Goal: Contribute content: Add original content to the website for others to see

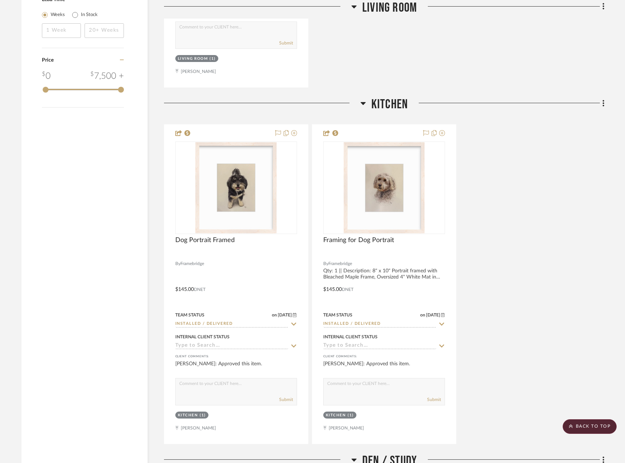
scroll to position [1166, 0]
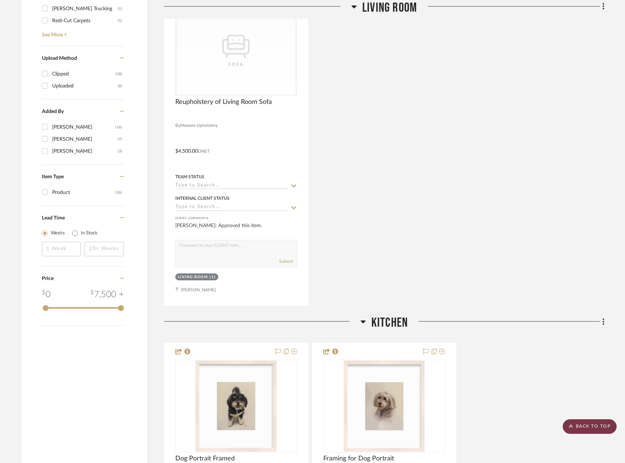
click at [589, 425] on scroll-to-top-button "BACK TO TOP" at bounding box center [590, 426] width 54 height 15
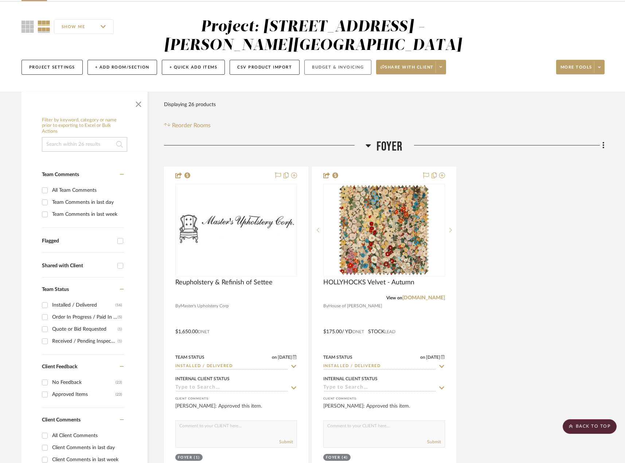
scroll to position [0, 0]
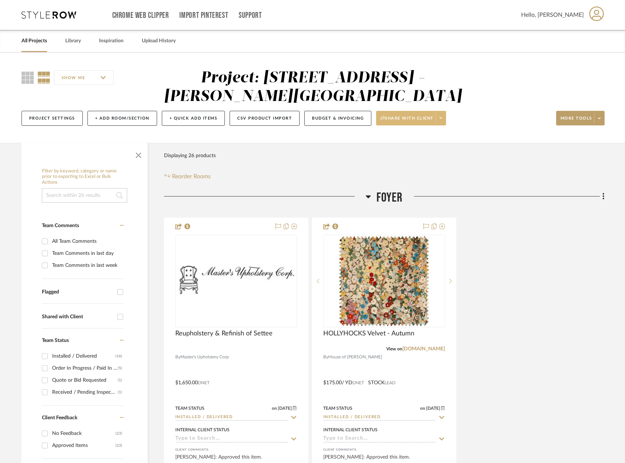
click at [442, 117] on icon at bounding box center [441, 118] width 3 height 4
drag, startPoint x: 501, startPoint y: 113, endPoint x: 520, endPoint y: 113, distance: 19.0
click at [501, 113] on div at bounding box center [312, 231] width 625 height 463
click at [602, 119] on span at bounding box center [599, 118] width 10 height 11
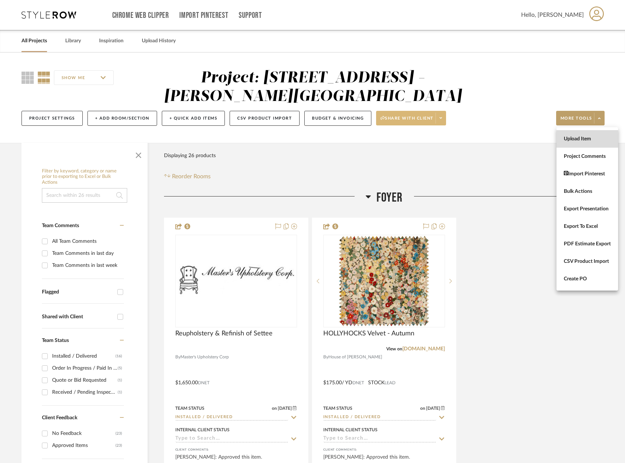
click at [612, 136] on button "Upload Item" at bounding box center [587, 138] width 62 height 17
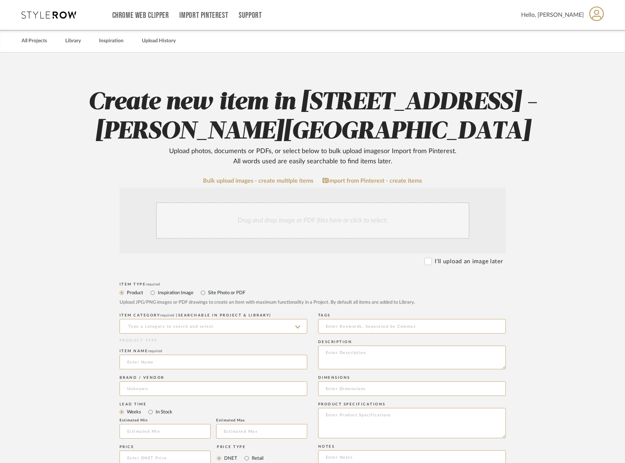
click at [273, 234] on div "Drag and drop image or PDF files here or click to select." at bounding box center [312, 220] width 313 height 36
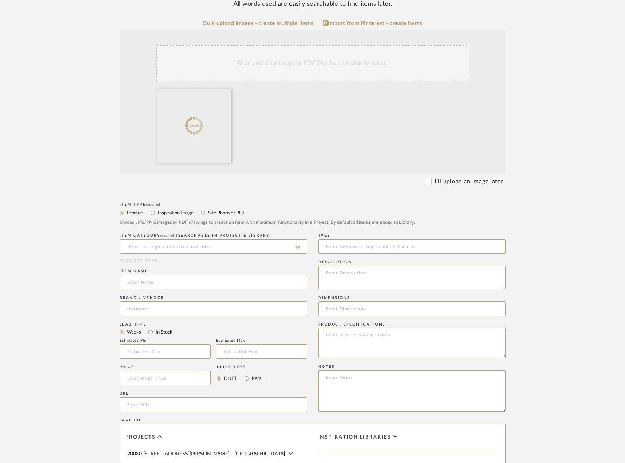
scroll to position [182, 0]
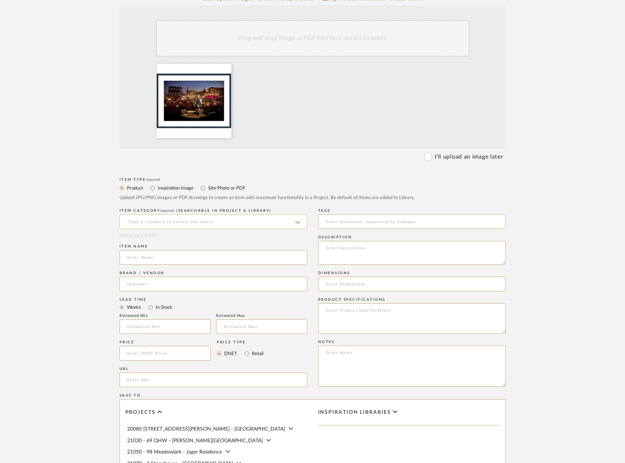
click at [186, 221] on input at bounding box center [214, 221] width 188 height 15
type input "f"
click at [180, 234] on div "Photography" at bounding box center [213, 240] width 187 height 19
type input "Photography"
click at [158, 258] on input at bounding box center [214, 257] width 188 height 15
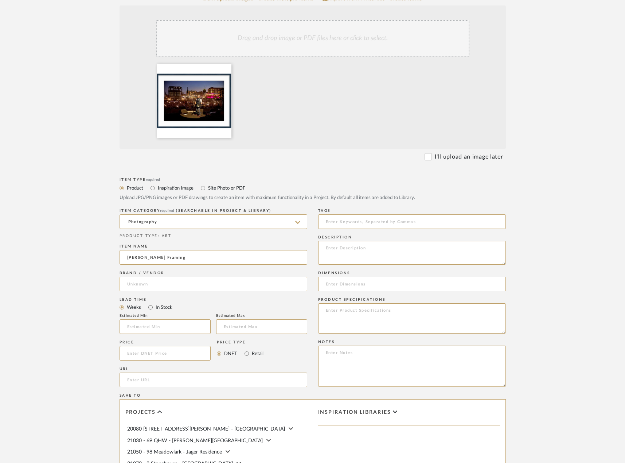
type input "[PERSON_NAME] Framing"
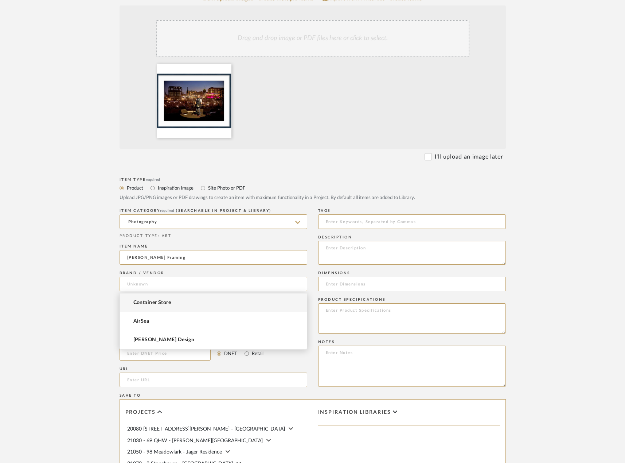
click at [161, 281] on input at bounding box center [214, 284] width 188 height 15
click at [165, 306] on mat-option "Framebridge" at bounding box center [213, 302] width 187 height 19
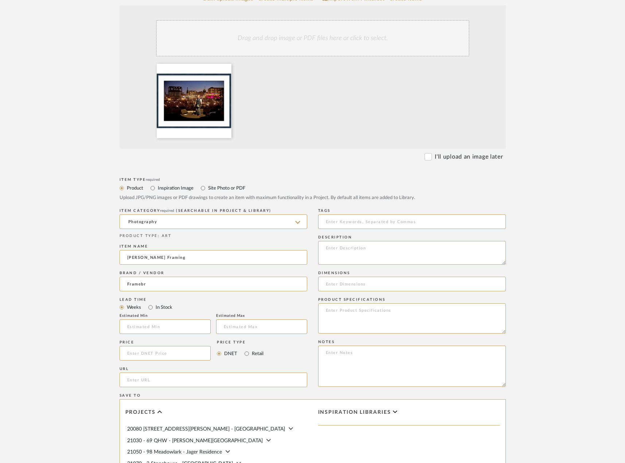
type input "Framebridge"
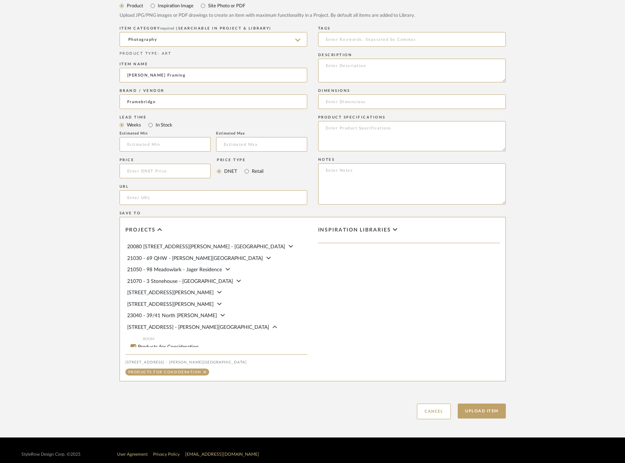
scroll to position [73, 0]
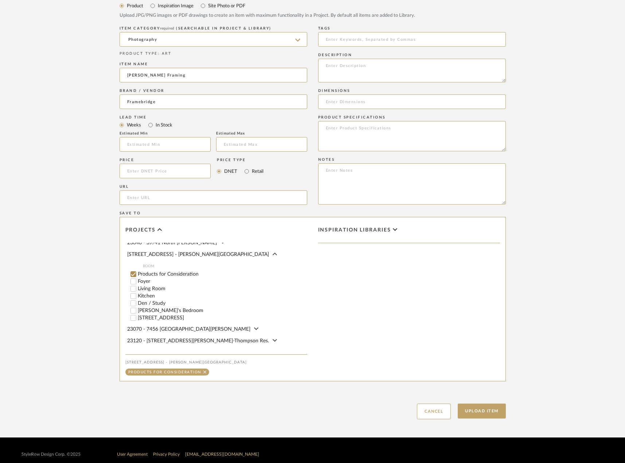
click at [131, 275] on input "Products for Consideration" at bounding box center [133, 273] width 7 height 7
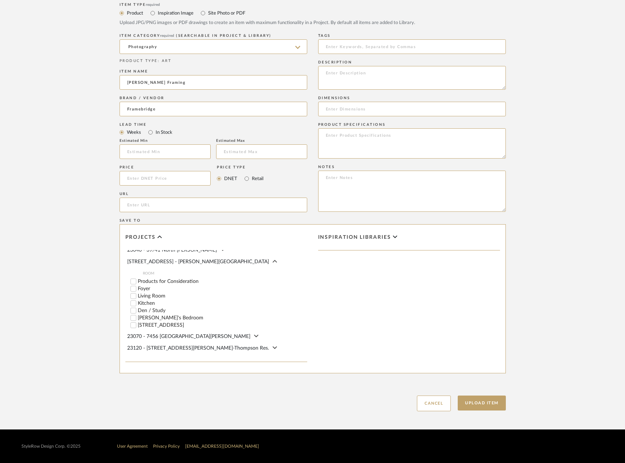
scroll to position [357, 0]
click at [133, 325] on input "[STREET_ADDRESS]" at bounding box center [133, 324] width 7 height 7
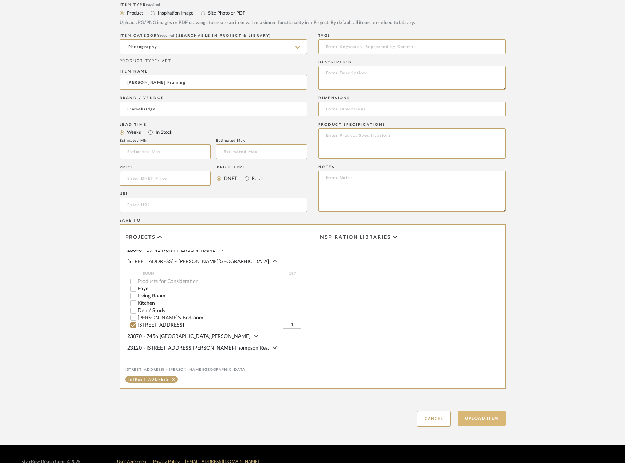
click at [486, 418] on button "Upload Item" at bounding box center [482, 418] width 48 height 15
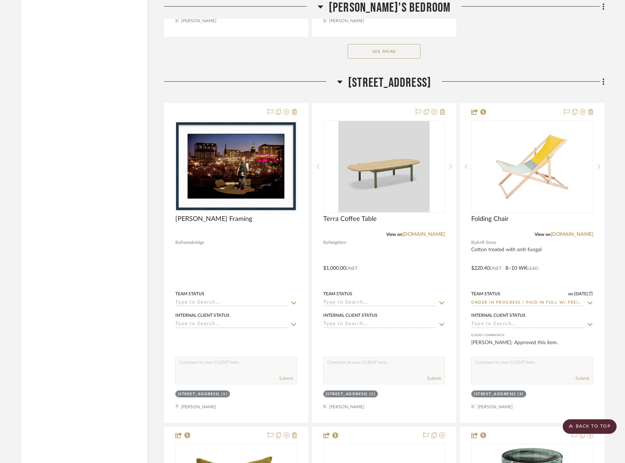
scroll to position [2901, 0]
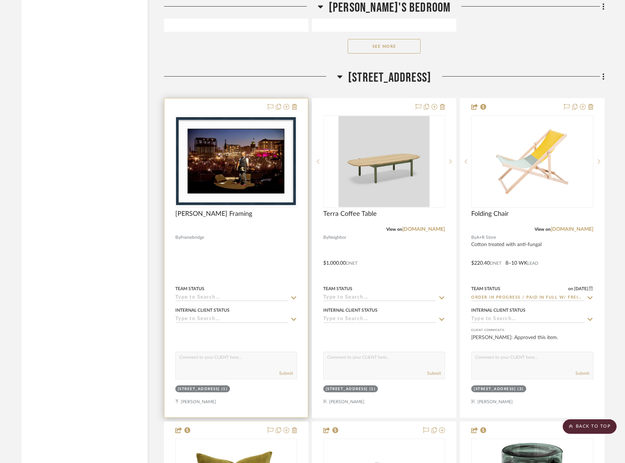
click at [283, 254] on div at bounding box center [236, 257] width 144 height 319
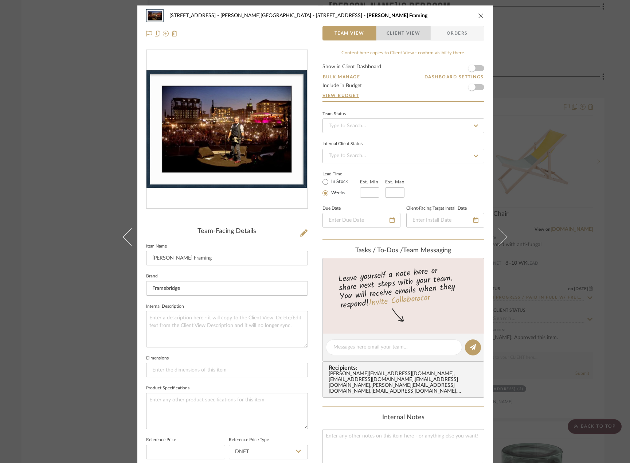
click at [399, 32] on span "Client View" at bounding box center [404, 33] width 34 height 15
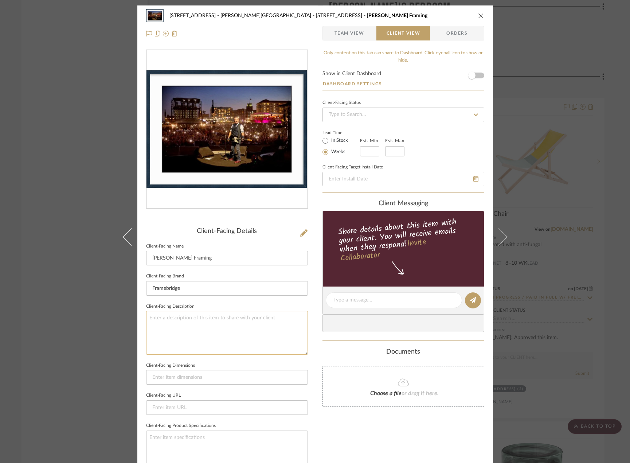
click at [181, 322] on textarea at bounding box center [227, 332] width 162 height 43
click at [188, 312] on textarea "Description:" at bounding box center [227, 332] width 162 height 43
type textarea "Description: Framed [PERSON_NAME] Photograph"
click at [193, 259] on input "[PERSON_NAME] Framing" at bounding box center [227, 258] width 162 height 15
type input "[PERSON_NAME] Photograph Framing"
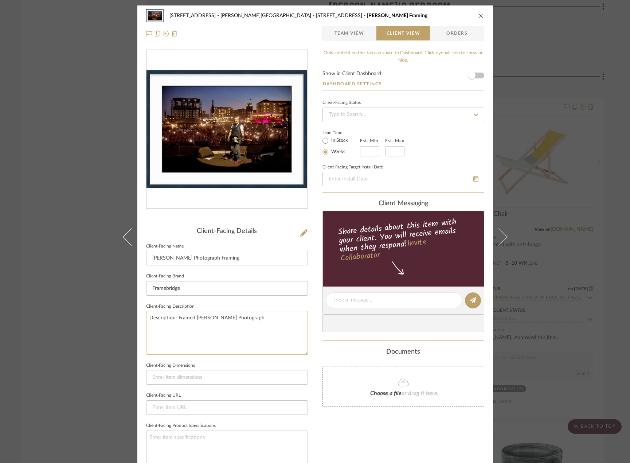
click at [251, 333] on textarea "Description: Framed [PERSON_NAME] Photograph" at bounding box center [227, 332] width 162 height 43
click at [277, 321] on textarea "Description: Framed [PERSON_NAME] Photograph" at bounding box center [227, 332] width 162 height 43
click at [272, 326] on textarea "Description: Framed [PERSON_NAME] Photograph || Client purchased photograph || …" at bounding box center [227, 332] width 162 height 43
click at [277, 334] on textarea "Description: Framed [PERSON_NAME] Photograph || Client purchased photograph || …" at bounding box center [227, 332] width 162 height 43
click at [266, 317] on textarea "Description: Framed [PERSON_NAME] Photograph || Client purchased photograph || …" at bounding box center [227, 332] width 162 height 43
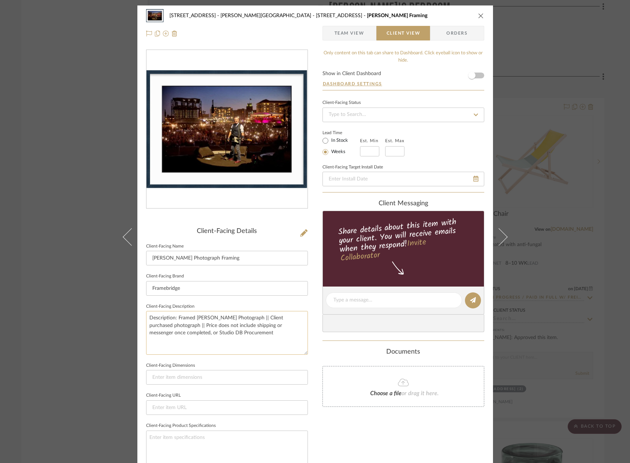
click at [268, 320] on textarea "Description: Framed [PERSON_NAME] Photograph || Client purchased photograph || …" at bounding box center [227, 332] width 162 height 43
type textarea "Description: Framed [PERSON_NAME] Photograph || Size: 20" x 30" photograph, 3" …"
click at [335, 359] on div "Documents Choose a file or drag it here." at bounding box center [404, 377] width 162 height 59
click at [349, 34] on span "Team View" at bounding box center [350, 33] width 30 height 15
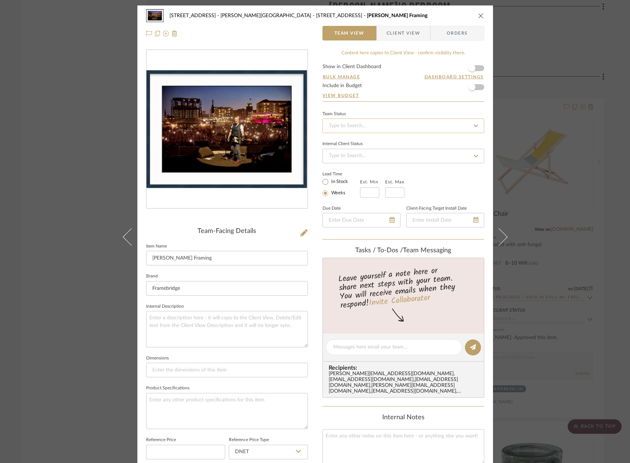
click at [333, 122] on input at bounding box center [404, 125] width 162 height 15
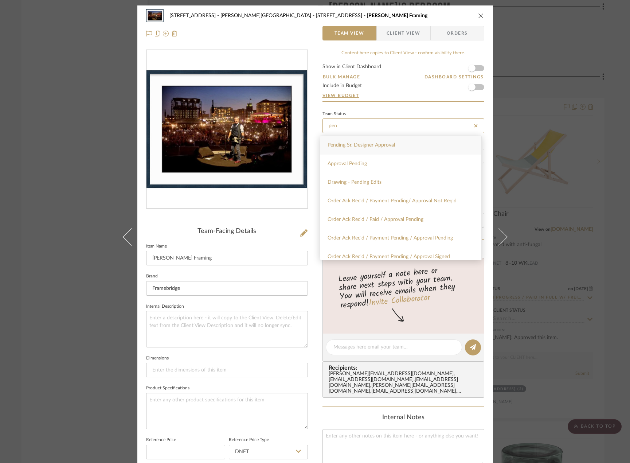
type input "pen"
click at [353, 144] on span "Pending Sr. Designer Approval" at bounding box center [361, 144] width 67 height 5
type input "[DATE]"
type input "Pending Sr. Designer Approval"
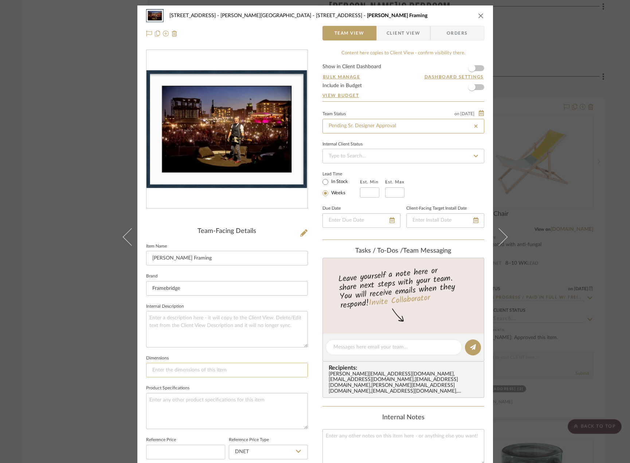
type input "[DATE]"
type input "Pending Sr. Designer Approval"
click at [310, 384] on div "23050 - [STREET_ADDRESS] - [PERSON_NAME] Residence [STREET_ADDRESS] [PERSON_NAM…" at bounding box center [315, 341] width 356 height 672
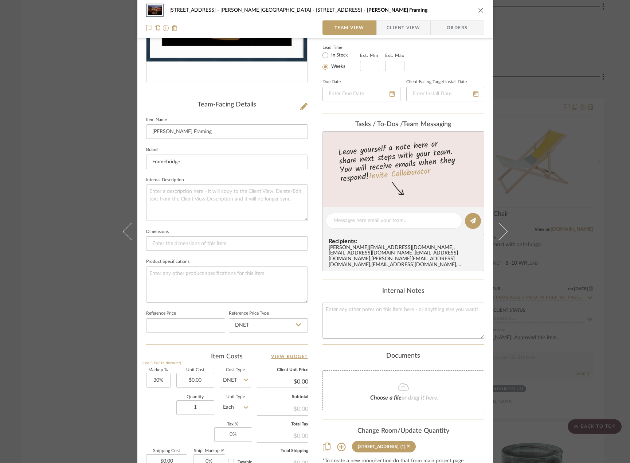
scroll to position [182, 0]
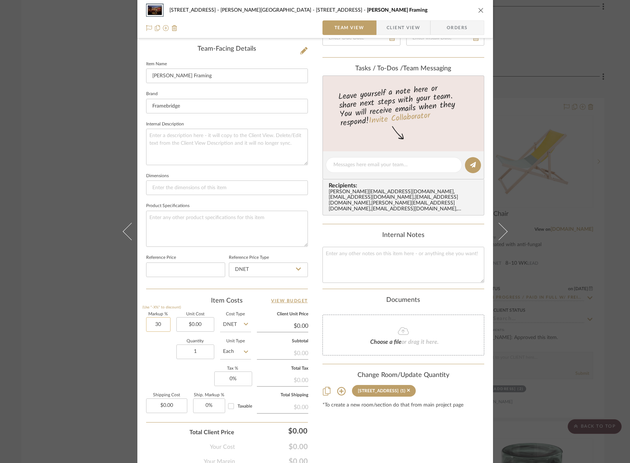
click at [155, 323] on input "30" at bounding box center [158, 324] width 24 height 15
type input "0%"
click at [160, 346] on div "Quantity 1 Unit Type Each" at bounding box center [198, 352] width 105 height 26
click at [239, 384] on input "0" at bounding box center [233, 378] width 38 height 15
type input "8.875%"
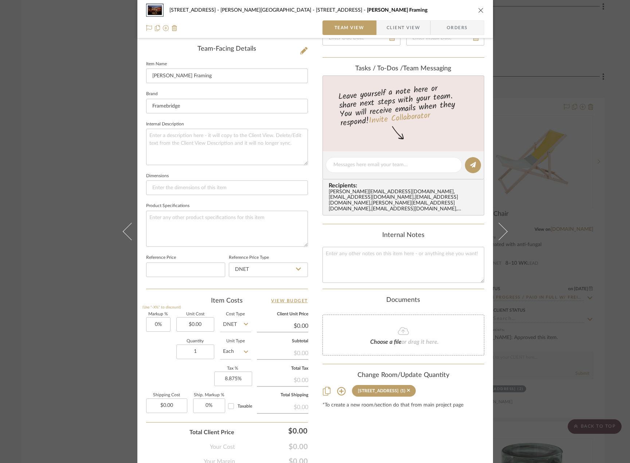
click at [180, 379] on div "Markup % (Use "-X%" to discount) 0% Unit Cost $0.00 Cost Type DNET Client Unit …" at bounding box center [227, 365] width 162 height 106
click at [383, 25] on span "button" at bounding box center [382, 27] width 10 height 15
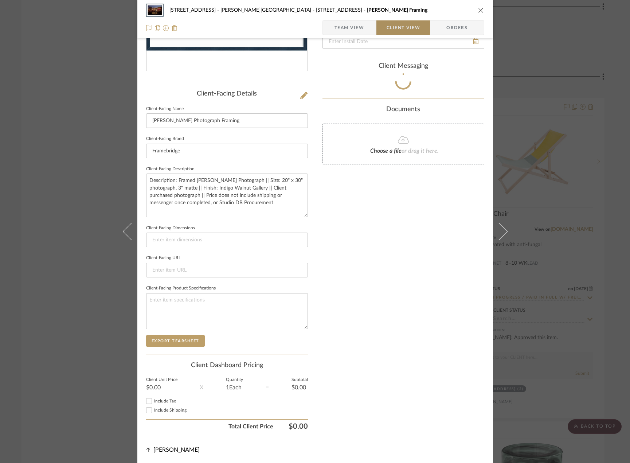
scroll to position [137, 0]
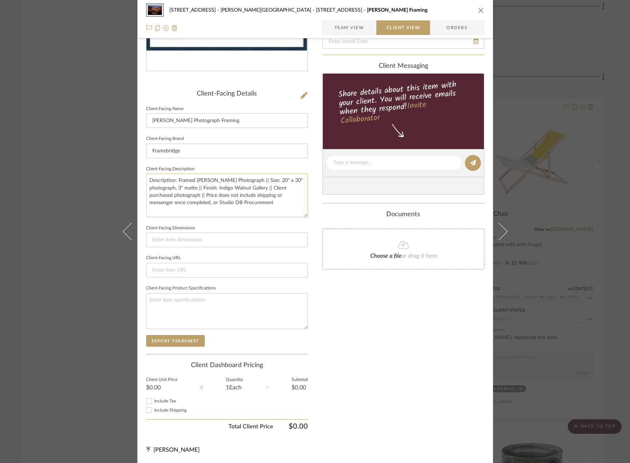
click at [286, 200] on textarea "Description: Framed [PERSON_NAME] Photograph || Size: 20" x 30" photograph, 3" …" at bounding box center [227, 194] width 162 height 43
type textarea "Description: Framed [PERSON_NAME] Photograph || Size: 20" x 30" photograph, 3" …"
click at [373, 321] on div "Only content on this tab can share to Dashboard. Click eyeball icon to show or …" at bounding box center [404, 173] width 162 height 522
click at [331, 29] on span "button" at bounding box center [329, 27] width 12 height 15
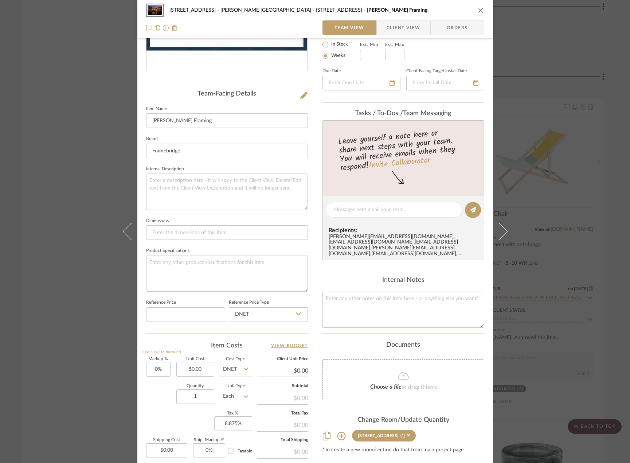
click at [396, 23] on span "Client View" at bounding box center [404, 27] width 34 height 15
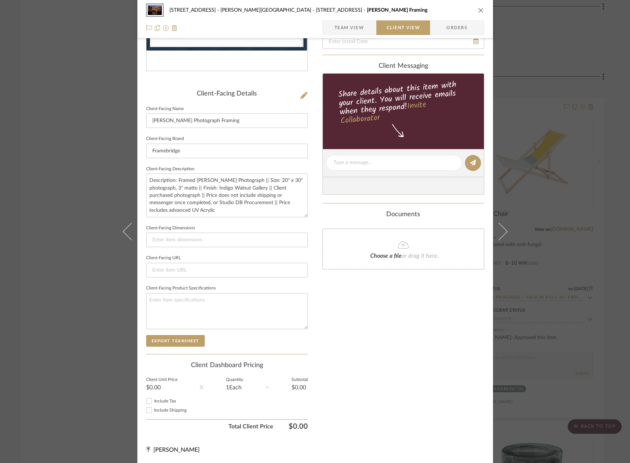
click at [344, 32] on span "Team View" at bounding box center [350, 27] width 30 height 15
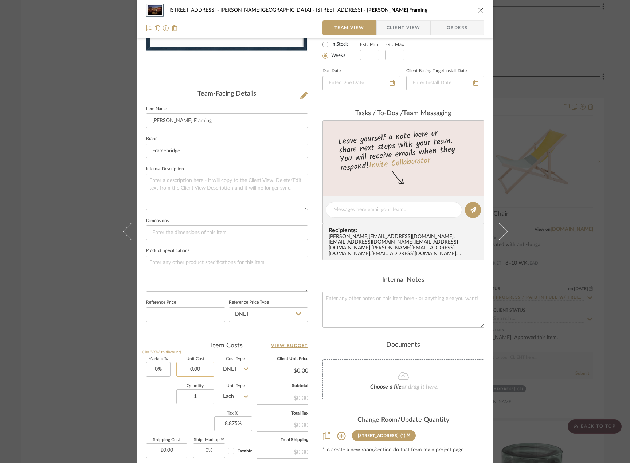
click at [191, 370] on input "0.00" at bounding box center [195, 369] width 38 height 15
type input "$360.00"
click at [168, 413] on div "Markup % (Use "-X%" to discount) 0% Unit Cost $360.00 Cost Type DNET Client Uni…" at bounding box center [227, 410] width 162 height 106
type input "$360.00"
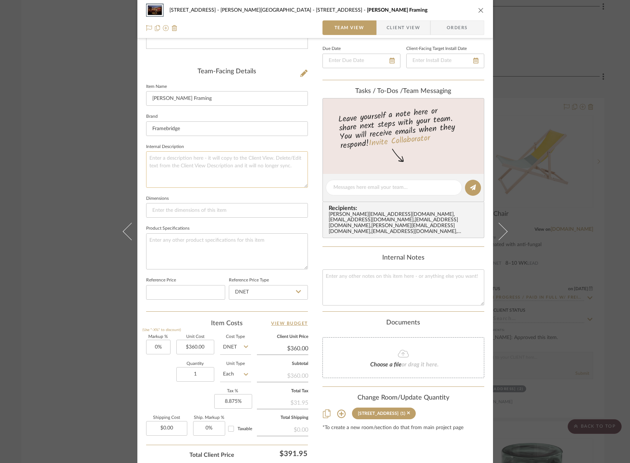
scroll to position [214, 0]
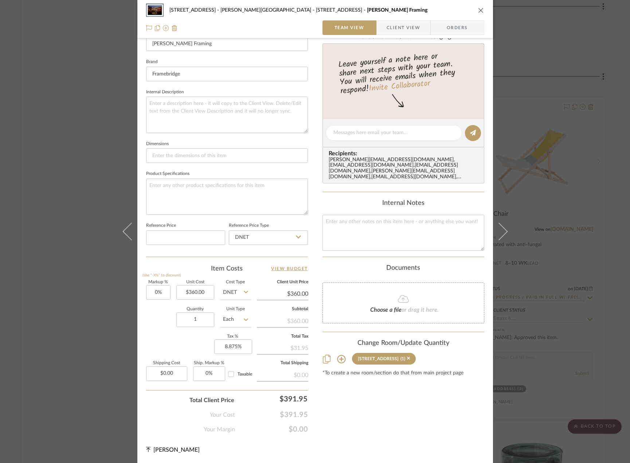
click at [595, 173] on div "23050 - [STREET_ADDRESS] - [PERSON_NAME] Residence [STREET_ADDRESS] [PERSON_NAM…" at bounding box center [315, 231] width 630 height 463
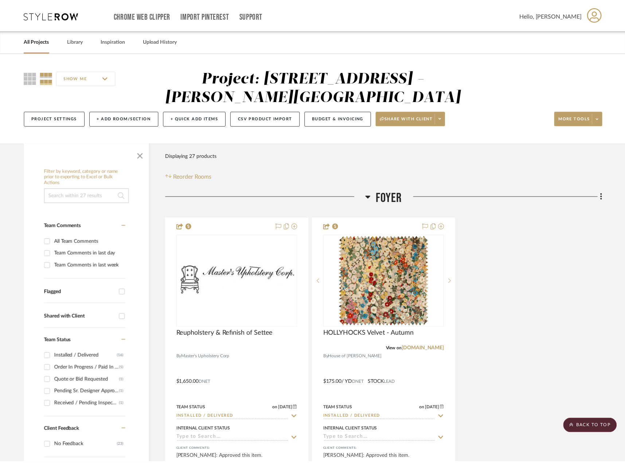
scroll to position [2901, 0]
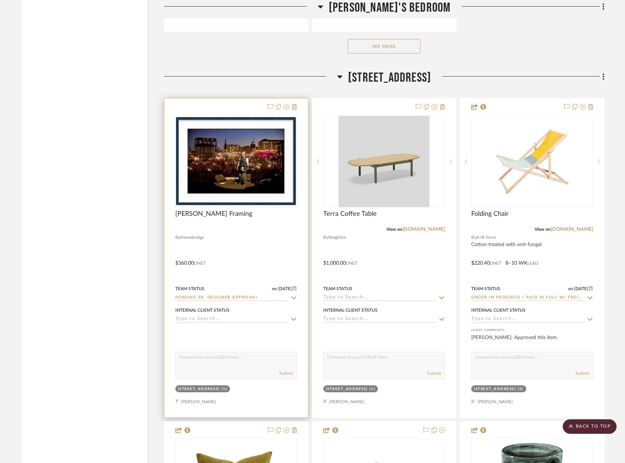
click at [231, 250] on div at bounding box center [236, 257] width 144 height 319
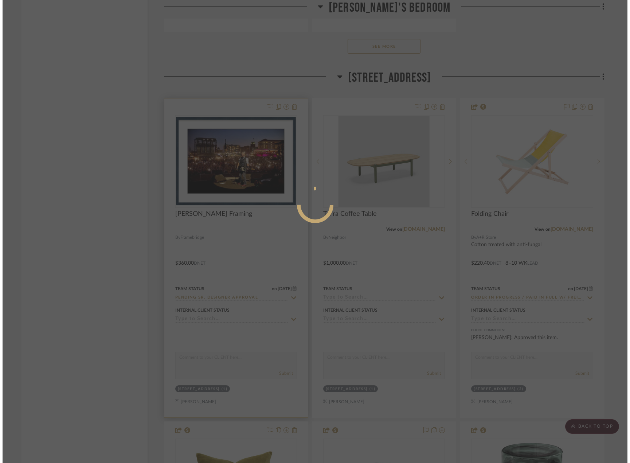
scroll to position [0, 0]
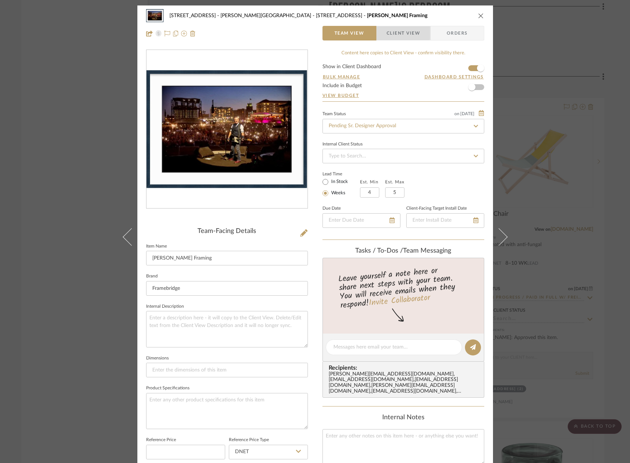
click at [399, 31] on span "Client View" at bounding box center [404, 33] width 34 height 15
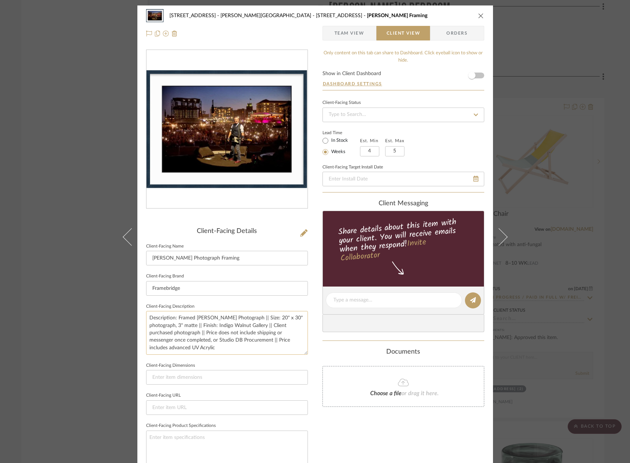
click at [223, 350] on textarea "Description: Framed [PERSON_NAME] Photograph || Size: 20" x 30" photograph, 3" …" at bounding box center [227, 332] width 162 height 43
drag, startPoint x: 203, startPoint y: 332, endPoint x: 215, endPoint y: 341, distance: 15.4
click at [215, 342] on textarea "Description: Framed [PERSON_NAME] Photograph || Size: 20" x 30" photograph, 3" …" at bounding box center [227, 332] width 162 height 43
click at [220, 334] on textarea "Description: Framed [PERSON_NAME] Photograph || Size: 20" x 30" photograph, 3" …" at bounding box center [227, 332] width 162 height 43
click at [235, 335] on textarea "Description: Framed [PERSON_NAME] Photograph || Size: 20" x 30" photograph, 3" …" at bounding box center [227, 332] width 162 height 43
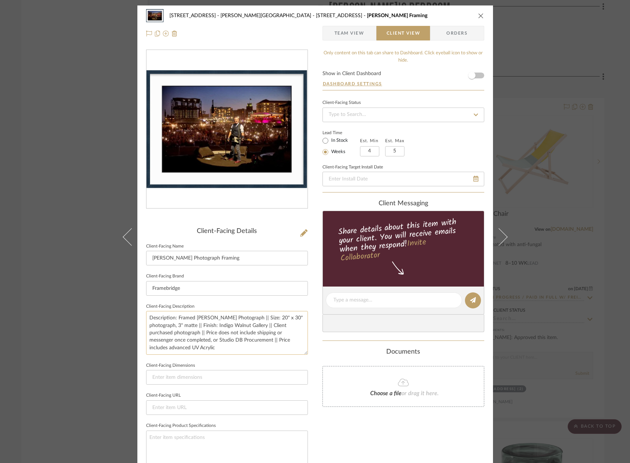
drag, startPoint x: 235, startPoint y: 333, endPoint x: 276, endPoint y: 336, distance: 40.9
click at [276, 336] on textarea "Description: Framed [PERSON_NAME] Photograph || Size: 20" x 30" photograph, 3" …" at bounding box center [227, 332] width 162 height 43
click at [268, 335] on textarea "Description: Framed [PERSON_NAME] Photograph || Size: 20" x 30" photograph, 3" …" at bounding box center [227, 332] width 162 height 43
drag, startPoint x: 254, startPoint y: 332, endPoint x: 214, endPoint y: 340, distance: 40.5
click at [214, 340] on textarea "Description: Framed [PERSON_NAME] Photograph || Size: 20" x 30" photograph, 3" …" at bounding box center [227, 332] width 162 height 43
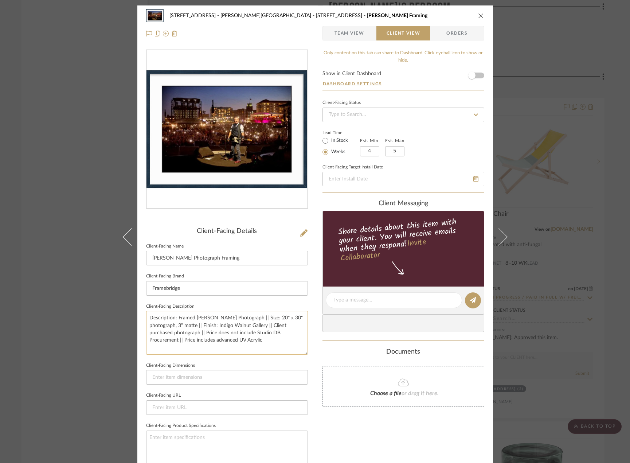
click at [264, 341] on textarea "Description: Framed [PERSON_NAME] Photograph || Size: 20" x 30" photograph, 3" …" at bounding box center [227, 332] width 162 height 43
type textarea "Description: Framed [PERSON_NAME] Photograph || Size: 20" x 30" photograph, 3" …"
click at [582, 118] on div "23050 - [STREET_ADDRESS] - [PERSON_NAME] Residence [STREET_ADDRESS] [PERSON_NAM…" at bounding box center [315, 231] width 630 height 463
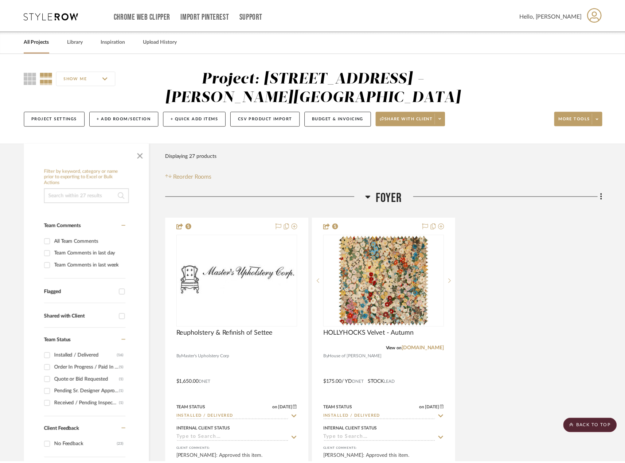
scroll to position [2901, 0]
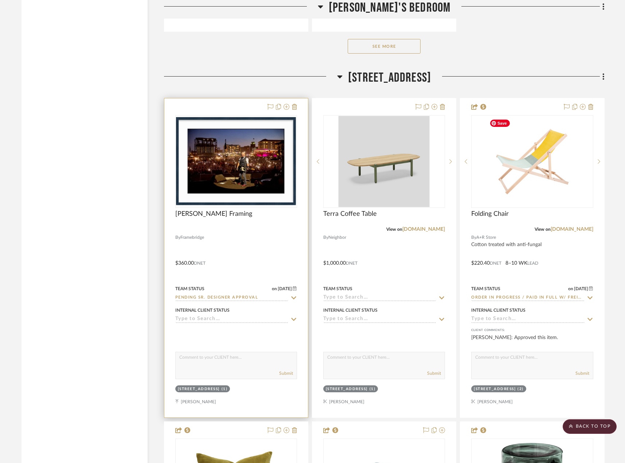
click at [294, 261] on div at bounding box center [236, 257] width 144 height 319
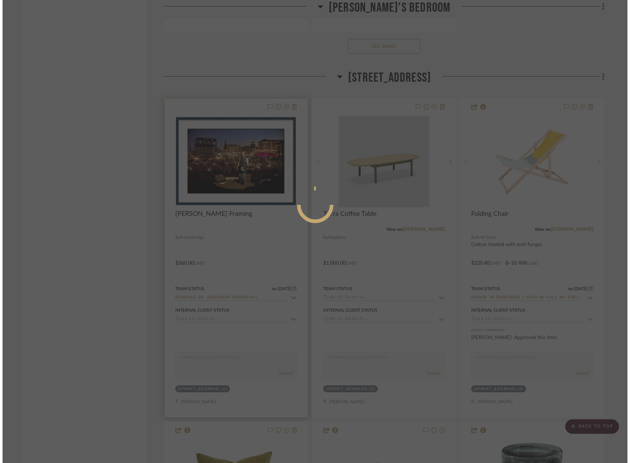
scroll to position [0, 0]
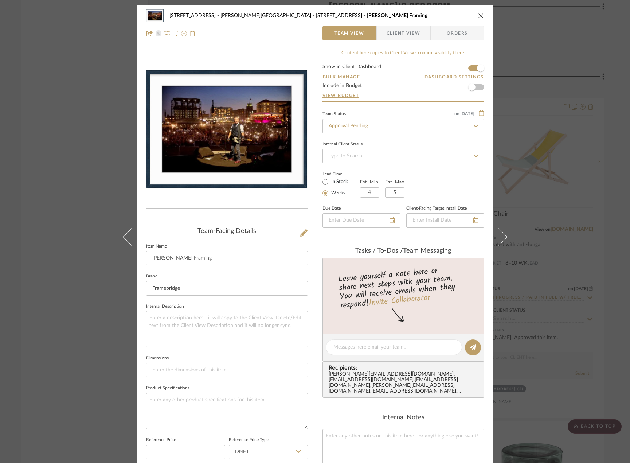
click at [392, 40] on span "Client View" at bounding box center [404, 33] width 34 height 15
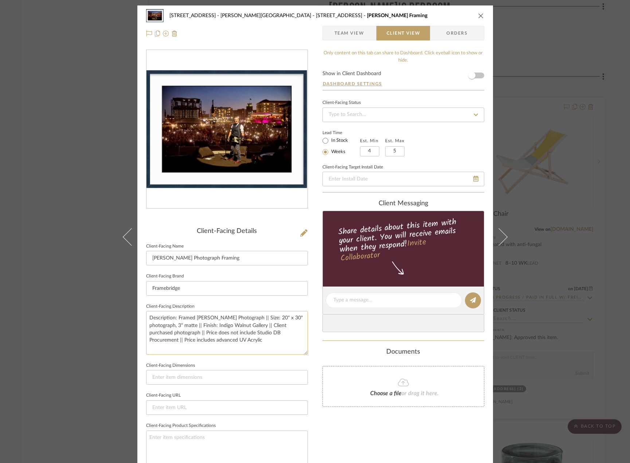
click at [176, 341] on textarea "Description: Framed [PERSON_NAME] Photograph || Size: 20" x 30" photograph, 3" …" at bounding box center [227, 332] width 162 height 43
type textarea "Description: Framed [PERSON_NAME] Photograph || Size: 20" x 30" photograph, 3" …"
click at [360, 443] on div "Only content on this tab can share to Dashboard. Click eyeball icon to show or …" at bounding box center [404, 311] width 162 height 522
click at [292, 340] on textarea "Description: Framed [PERSON_NAME] Photograph || Size: 20" x 30" photograph, 3" …" at bounding box center [227, 332] width 162 height 43
type textarea "Description: Framed [PERSON_NAME] Photograph || Size: 20" x 30" photograph, 3" …"
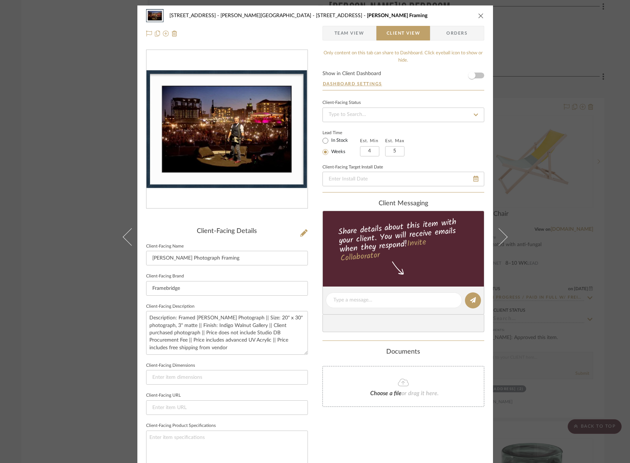
click at [325, 349] on div "Documents" at bounding box center [404, 352] width 162 height 8
click at [398, 446] on div "Only content on this tab can share to Dashboard. Click eyeball icon to show or …" at bounding box center [404, 311] width 162 height 522
click at [65, 122] on div "23050 - [STREET_ADDRESS] - [PERSON_NAME] Residence [STREET_ADDRESS] [PERSON_NAM…" at bounding box center [315, 231] width 630 height 463
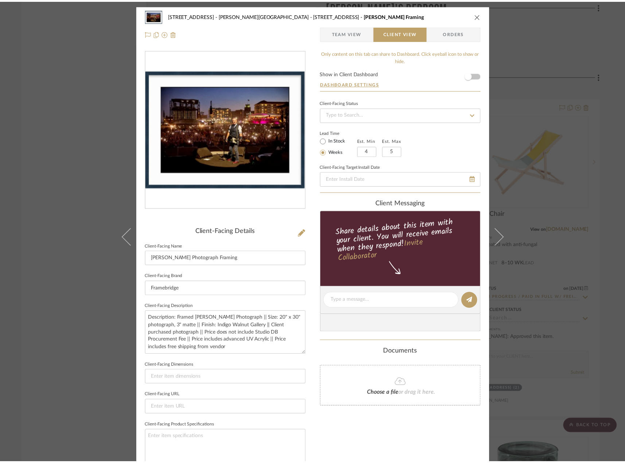
scroll to position [2901, 0]
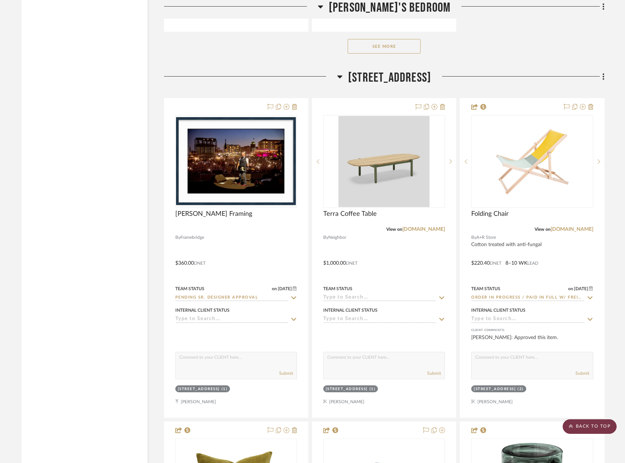
click at [588, 425] on scroll-to-top-button "BACK TO TOP" at bounding box center [590, 426] width 54 height 15
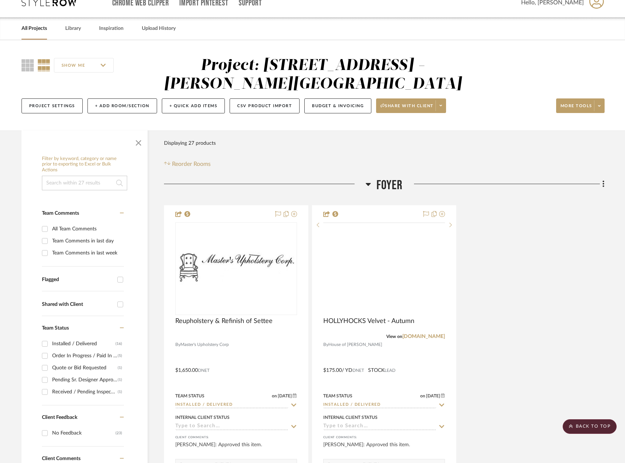
scroll to position [0, 0]
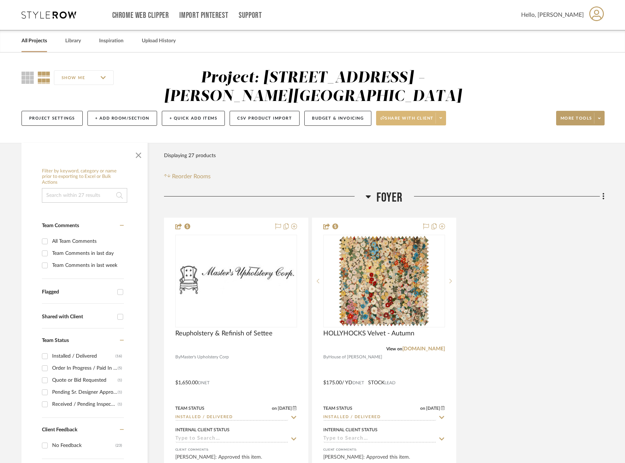
click at [441, 120] on icon at bounding box center [441, 118] width 3 height 4
click at [439, 153] on button "Generate URL to Share" at bounding box center [414, 156] width 77 height 17
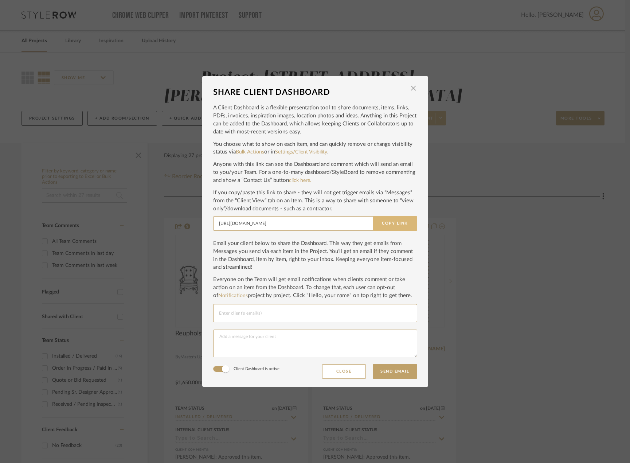
click at [395, 223] on button "Copy Link" at bounding box center [395, 223] width 44 height 15
click at [95, 105] on div "SHARE CLIENT DASHBOARD × A Client Dashboard is a flexible presentation tool to …" at bounding box center [315, 231] width 630 height 463
